Goal: Complete application form: Complete application form

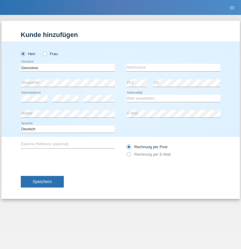
type input "Geronimo"
click at [173, 67] on input "text" at bounding box center [173, 67] width 94 height 7
type input "Paukat"
select select "CH"
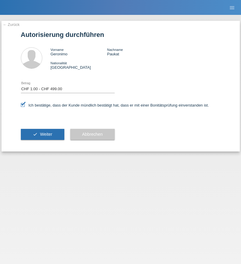
select select "1"
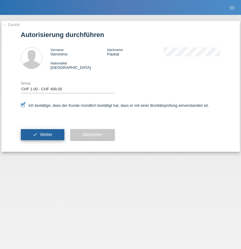
click at [42, 134] on span "Weiter" at bounding box center [46, 134] width 12 height 5
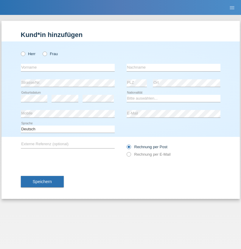
radio input "true"
click at [68, 67] on input "text" at bounding box center [68, 67] width 94 height 7
type input "[PERSON_NAME]"
click at [173, 67] on input "text" at bounding box center [173, 67] width 94 height 7
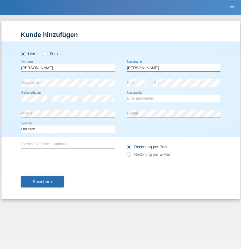
type input "[PERSON_NAME]"
select select "CH"
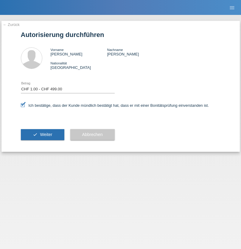
select select "1"
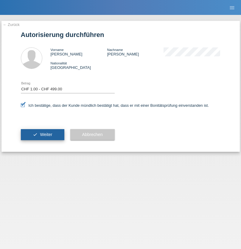
click at [42, 134] on span "Weiter" at bounding box center [46, 134] width 12 height 5
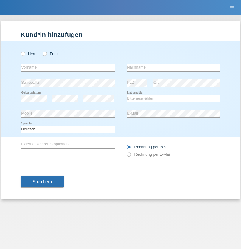
radio input "true"
click at [68, 67] on input "text" at bounding box center [68, 67] width 94 height 7
type input "mentor"
click at [173, 67] on input "text" at bounding box center [173, 67] width 94 height 7
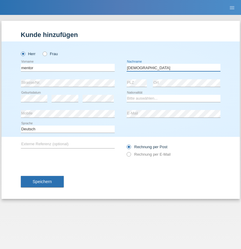
type input "islami"
select select "XK"
select select "C"
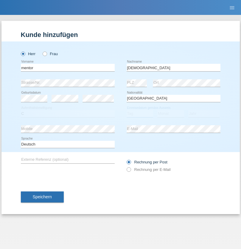
select select "25"
select select "05"
select select "1971"
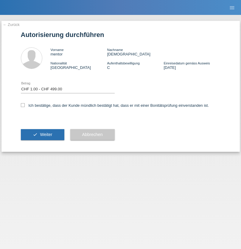
select select "1"
checkbox input "true"
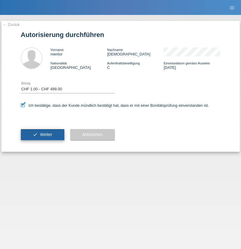
click at [42, 134] on span "Weiter" at bounding box center [46, 134] width 12 height 5
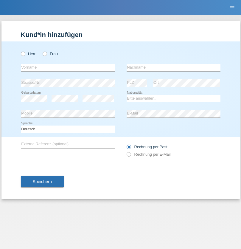
radio input "true"
click at [68, 67] on input "text" at bounding box center [68, 67] width 94 height 7
type input "[PERSON_NAME]"
click at [173, 67] on input "text" at bounding box center [173, 67] width 94 height 7
type input "Zehnder"
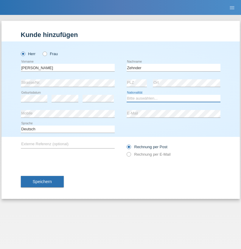
select select "CH"
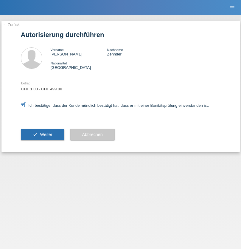
select select "1"
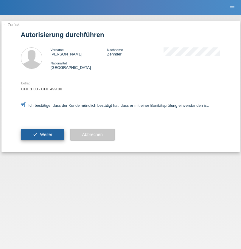
click at [42, 134] on span "Weiter" at bounding box center [46, 134] width 12 height 5
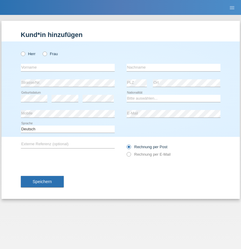
radio input "true"
click at [68, 67] on input "text" at bounding box center [68, 67] width 94 height 7
type input "[PERSON_NAME]"
click at [173, 67] on input "text" at bounding box center [173, 67] width 94 height 7
type input "Bacic"
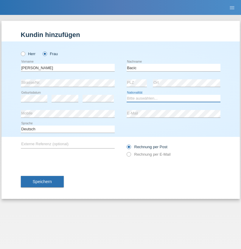
select select "CH"
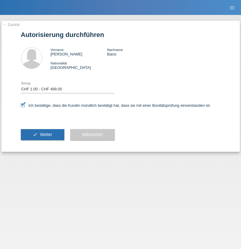
select select "1"
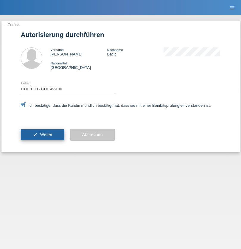
click at [42, 134] on span "Weiter" at bounding box center [46, 134] width 12 height 5
